Goal: Task Accomplishment & Management: Manage account settings

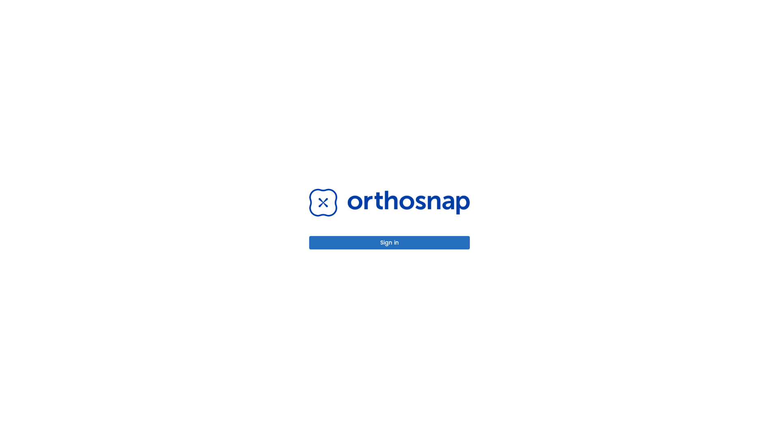
click at [390, 243] on button "Sign in" at bounding box center [389, 242] width 161 height 13
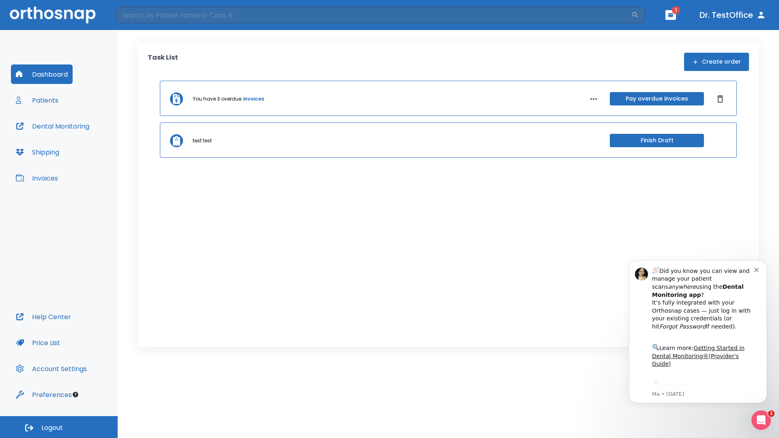
click at [59, 427] on span "Logout" at bounding box center [52, 428] width 22 height 9
